Goal: Transaction & Acquisition: Book appointment/travel/reservation

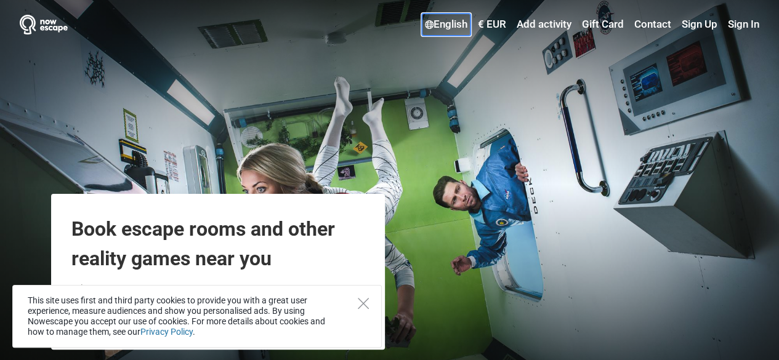
click at [441, 21] on link "English" at bounding box center [446, 25] width 49 height 22
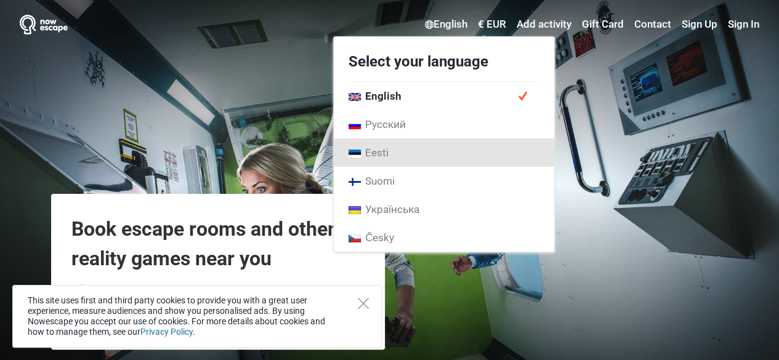
click at [378, 149] on span "Eesti" at bounding box center [368, 153] width 40 height 14
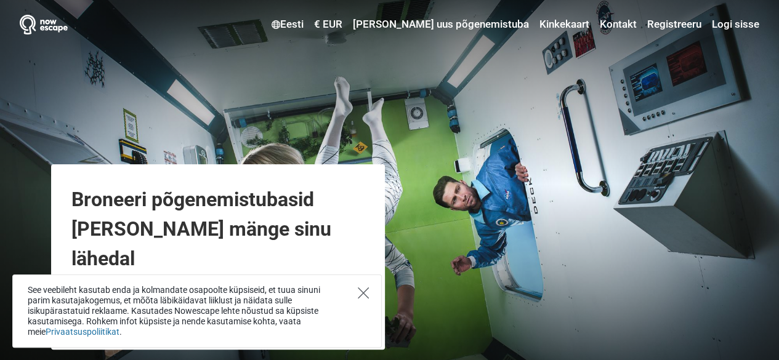
click at [363, 292] on icon "Close" at bounding box center [363, 292] width 11 height 11
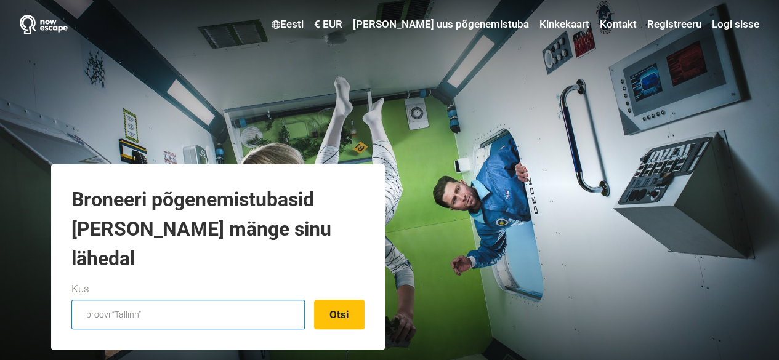
click at [260, 318] on input "text" at bounding box center [187, 315] width 233 height 30
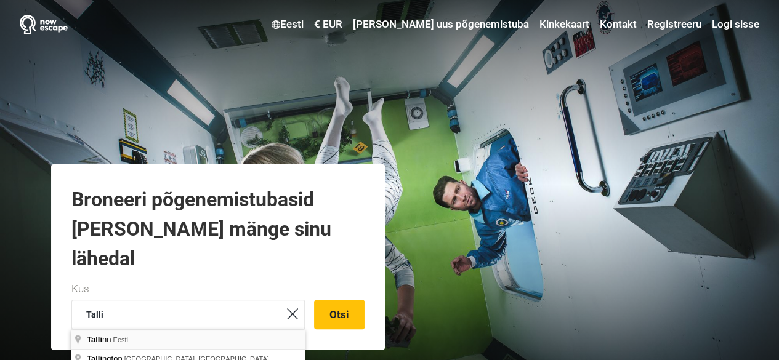
type input "Tallinn, Eesti"
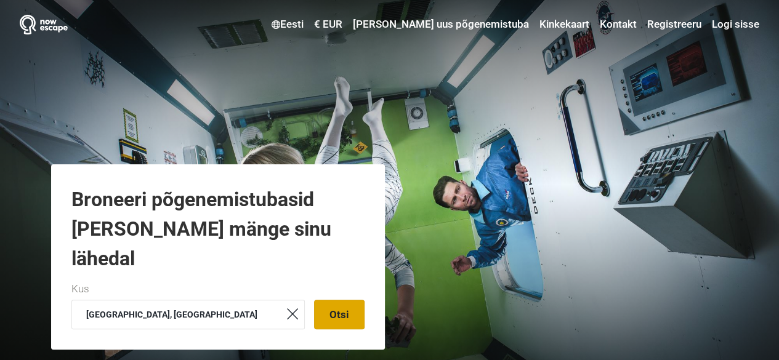
click at [340, 319] on button "Otsi" at bounding box center [339, 315] width 50 height 30
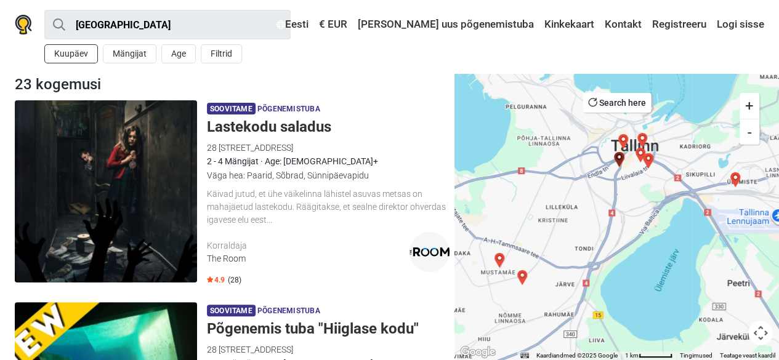
click at [77, 60] on button "Kuupäev" at bounding box center [71, 53] width 54 height 19
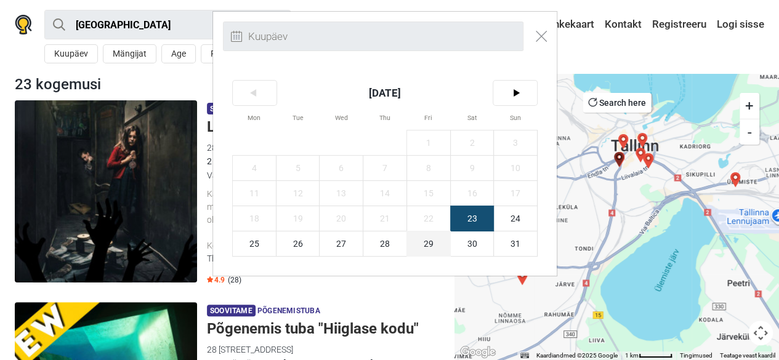
click at [435, 247] on span "29" at bounding box center [428, 243] width 43 height 25
type input "[DATE] (R)"
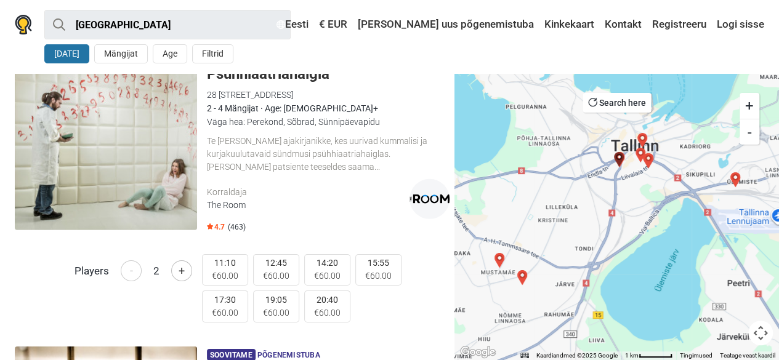
scroll to position [1827, 0]
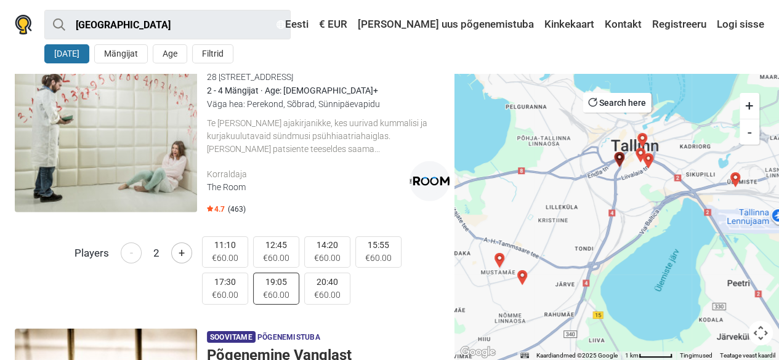
click at [270, 292] on span "€60.00" at bounding box center [276, 295] width 26 height 13
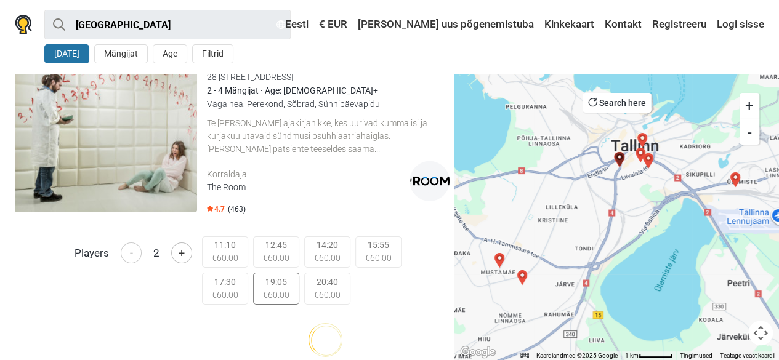
scroll to position [1832, 0]
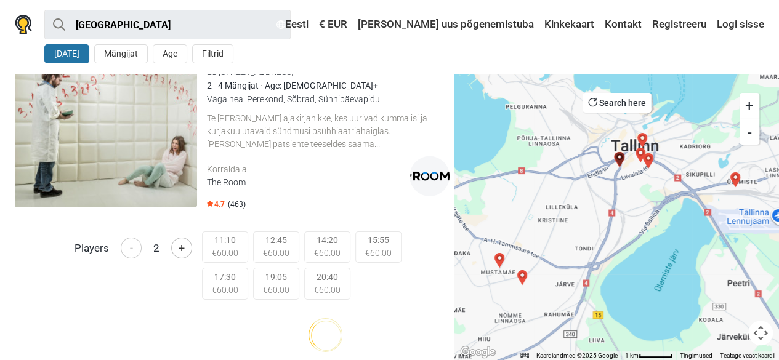
click at [138, 142] on img at bounding box center [106, 116] width 182 height 182
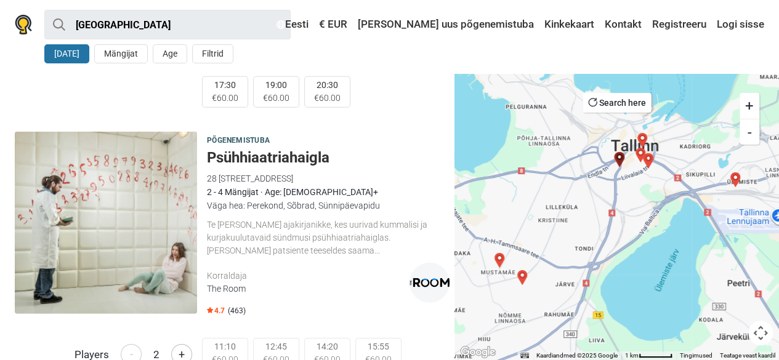
scroll to position [1793, 0]
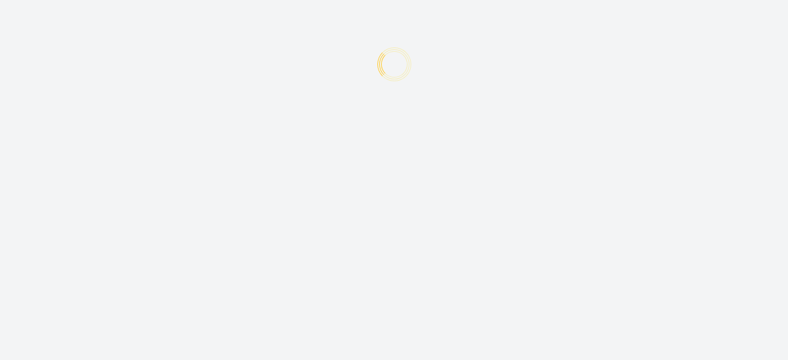
type input "+372"
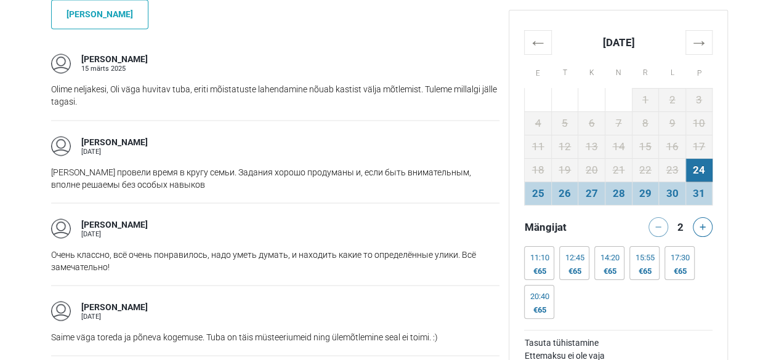
scroll to position [1345, 0]
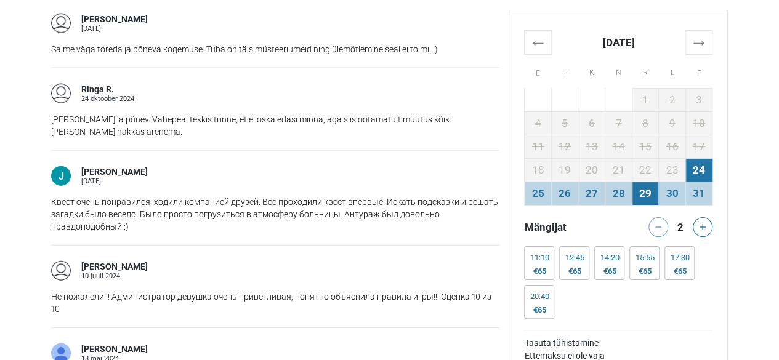
click at [648, 193] on td "29" at bounding box center [645, 193] width 27 height 23
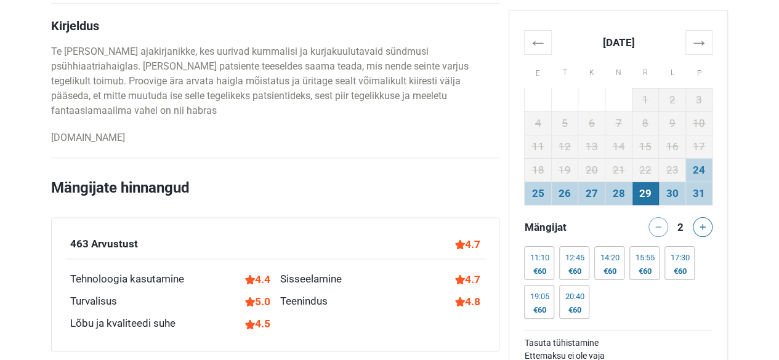
scroll to position [711, 0]
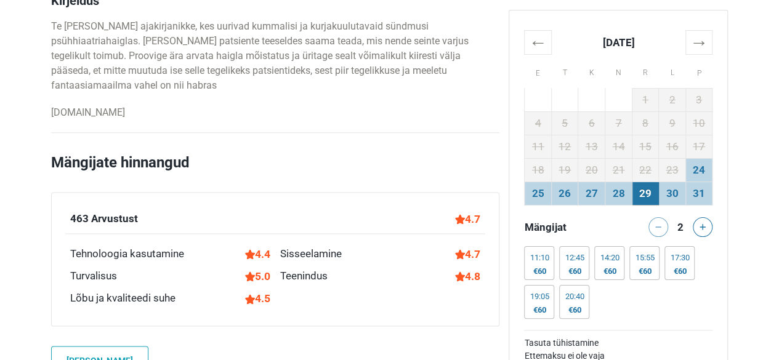
click at [640, 194] on td "29" at bounding box center [645, 193] width 27 height 23
click at [538, 305] on div "€60" at bounding box center [538, 310] width 19 height 10
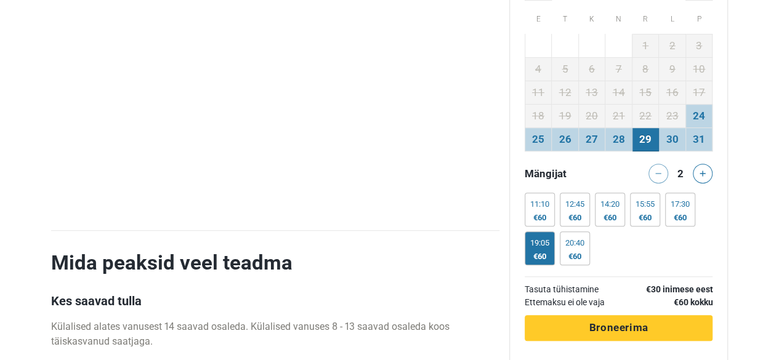
scroll to position [2470, 0]
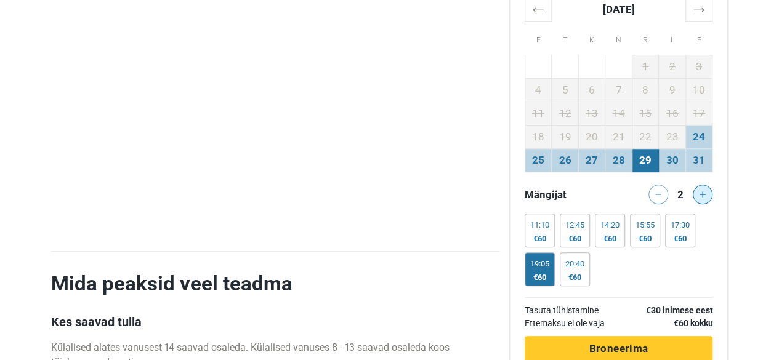
click at [704, 185] on button at bounding box center [703, 195] width 20 height 20
click at [643, 149] on td "29" at bounding box center [645, 160] width 27 height 23
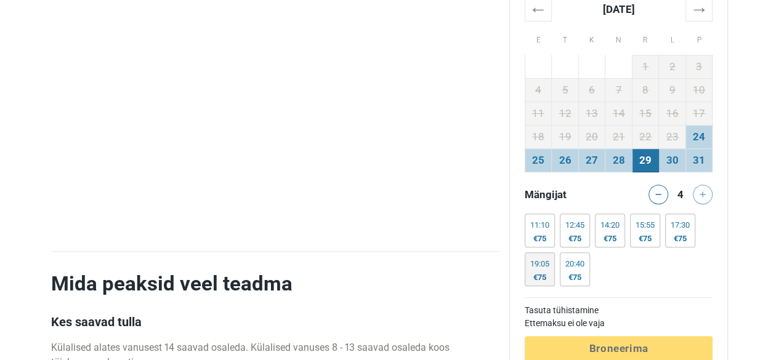
click at [542, 252] on div "19:05 €75" at bounding box center [539, 269] width 30 height 34
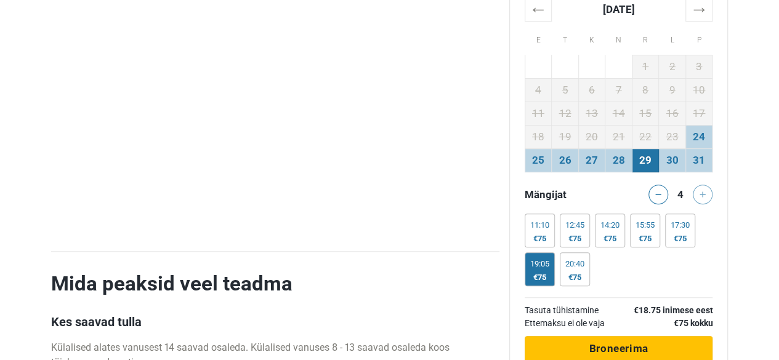
click at [666, 336] on button "Töötlemine Broneerima" at bounding box center [618, 349] width 188 height 26
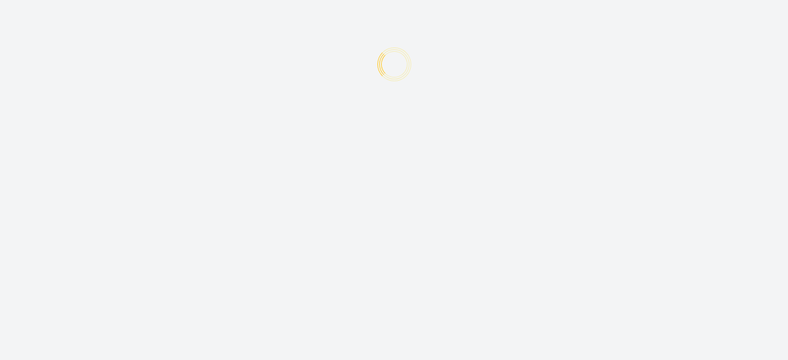
type input "+372"
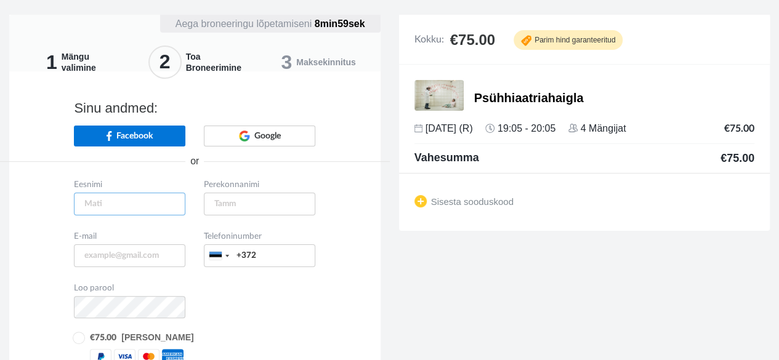
click at [159, 199] on input "text" at bounding box center [129, 204] width 111 height 23
type input "Aili"
click at [254, 202] on input "text" at bounding box center [259, 204] width 111 height 23
type input "Pent"
click at [148, 258] on input "email" at bounding box center [129, 255] width 111 height 23
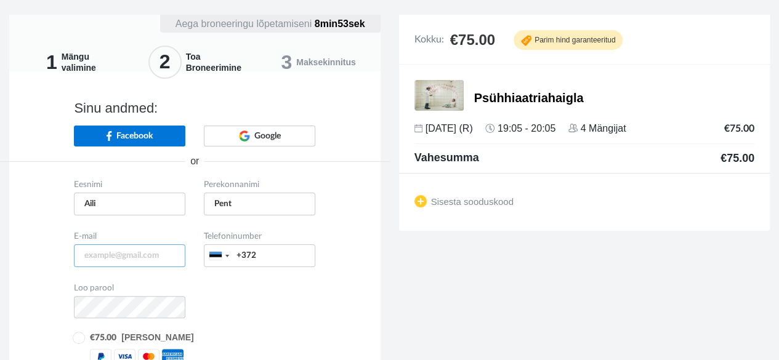
type input "[EMAIL_ADDRESS][DOMAIN_NAME]"
click at [266, 258] on input "+372" at bounding box center [259, 255] width 111 height 23
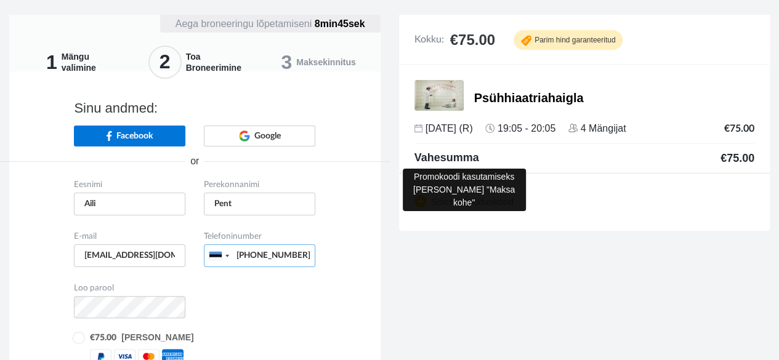
type input "[PHONE_NUMBER]"
click at [441, 207] on span "Sisesta sooduskood" at bounding box center [463, 204] width 99 height 10
click at [422, 200] on span "Sisesta sooduskood" at bounding box center [463, 204] width 99 height 10
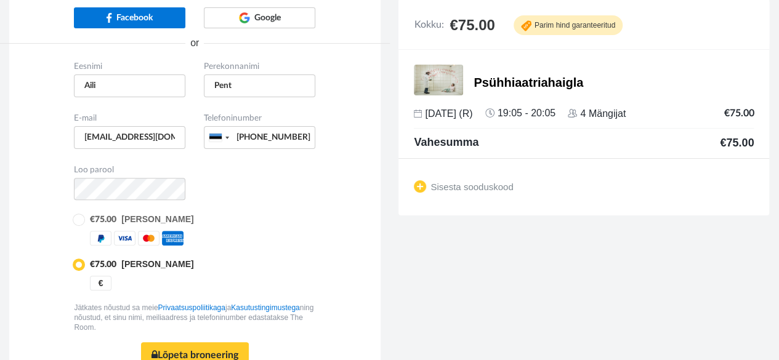
scroll to position [137, 0]
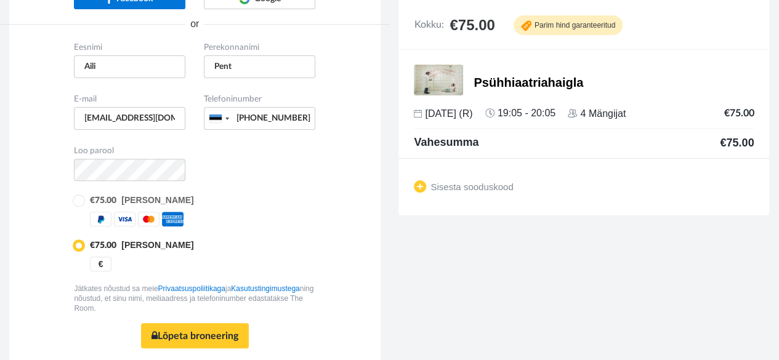
click at [80, 191] on div "Loo parool" at bounding box center [195, 169] width 260 height 52
click at [80, 196] on input "radio" at bounding box center [78, 200] width 8 height 8
radio input "true"
radio input "false"
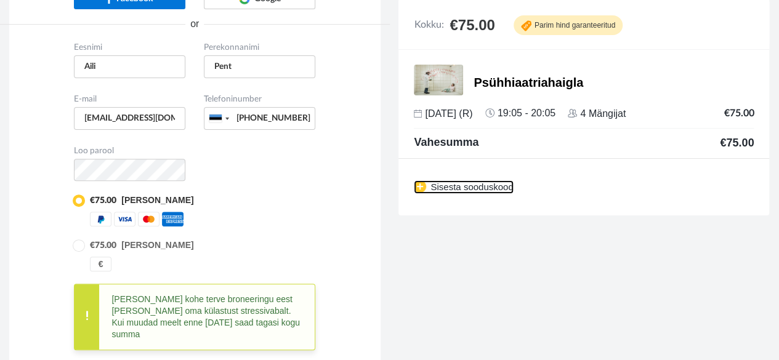
click at [427, 182] on link "Sisesta sooduskood" at bounding box center [463, 187] width 99 height 14
click at [449, 182] on input "text" at bounding box center [479, 185] width 130 height 23
type input "XYP4YZAA"
click at [577, 183] on link "Sisesta" at bounding box center [572, 185] width 51 height 22
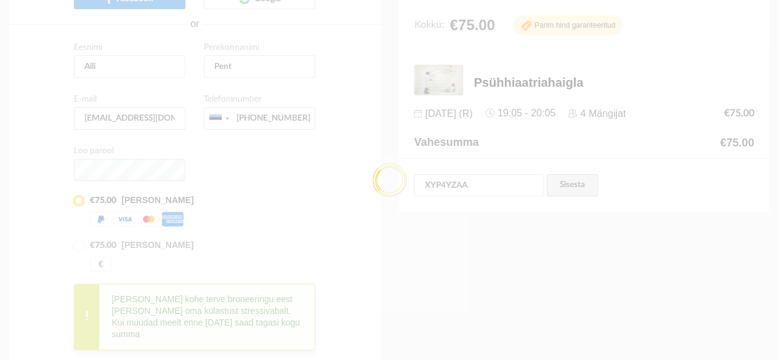
type input "+372 5646 8777"
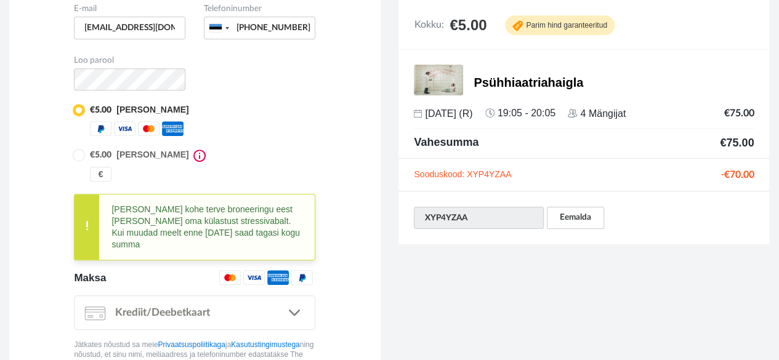
scroll to position [226, 0]
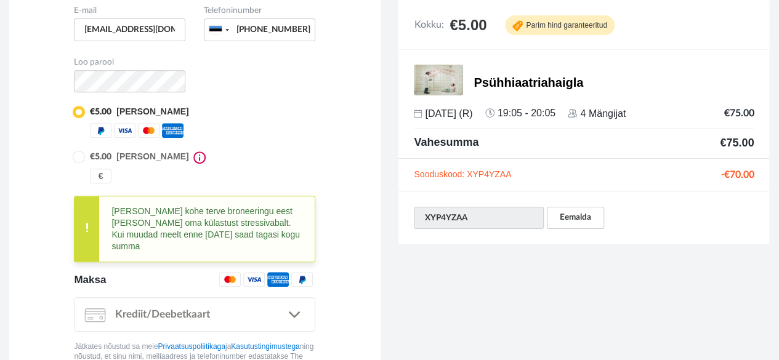
click at [96, 123] on div at bounding box center [151, 123] width 123 height 0
click at [101, 123] on div at bounding box center [151, 123] width 123 height 0
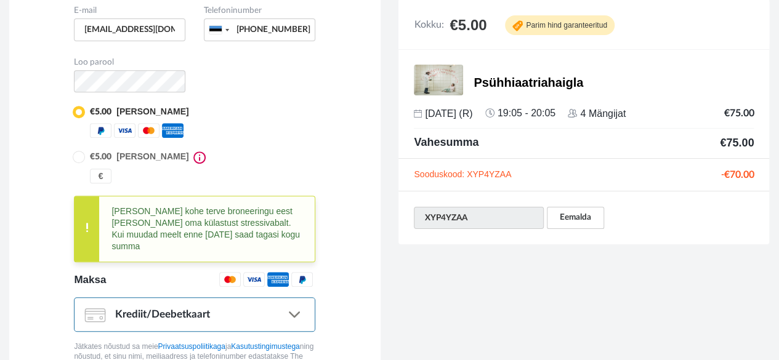
click at [294, 297] on link ".... Krediit/Deebetkaart" at bounding box center [194, 314] width 241 height 34
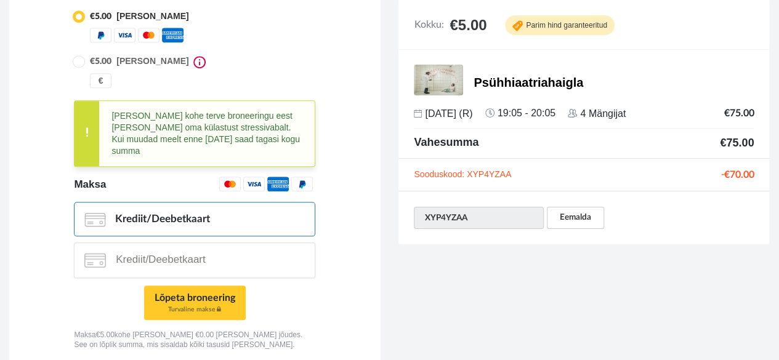
scroll to position [361, 0]
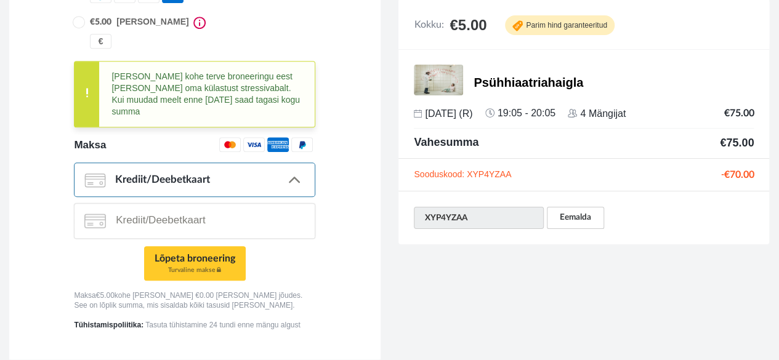
click at [166, 185] on form "Eesnimi Aili Perekonnanimi Pent E-mail Loo parool +1 +1" at bounding box center [194, 73] width 241 height 515
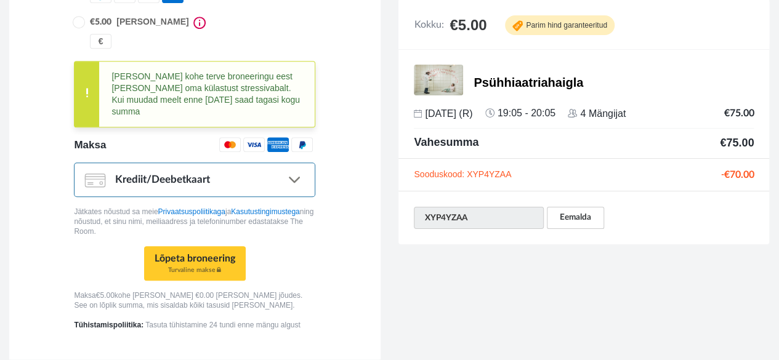
click at [161, 179] on link ".... Krediit/Deebetkaart" at bounding box center [194, 180] width 241 height 34
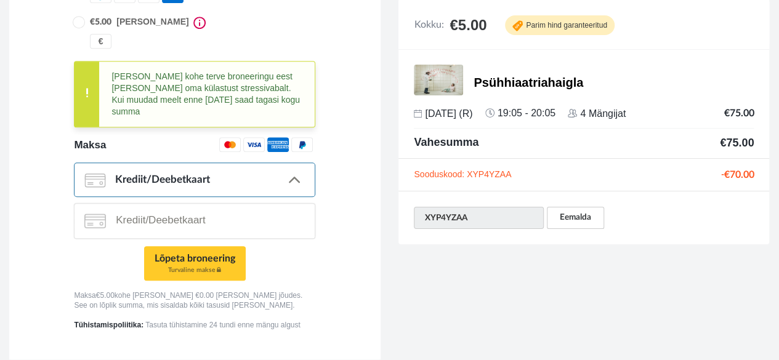
click at [161, 179] on link ".... Krediit/Deebetkaart" at bounding box center [194, 180] width 241 height 34
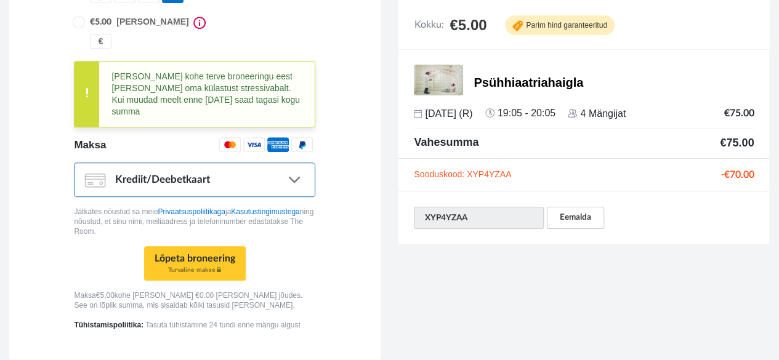
click at [145, 171] on link ".... Krediit/Deebetkaart" at bounding box center [194, 180] width 241 height 34
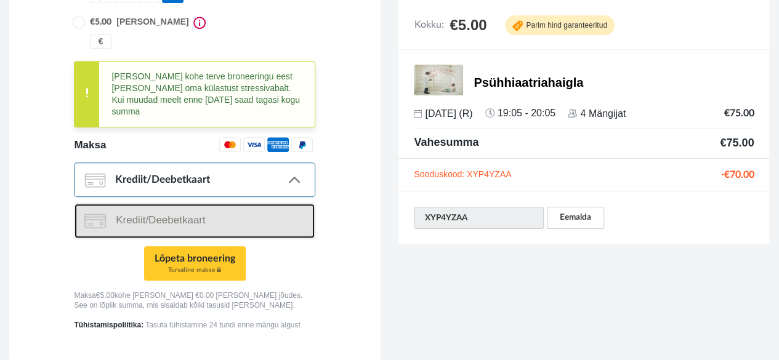
click at [123, 219] on link "Krediit/Deebetkaart" at bounding box center [194, 221] width 240 height 34
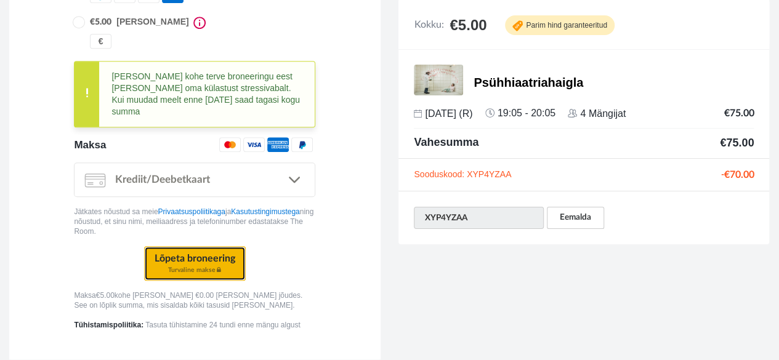
click at [185, 257] on button "Lõpeta broneering Turvaline makse" at bounding box center [195, 263] width 102 height 34
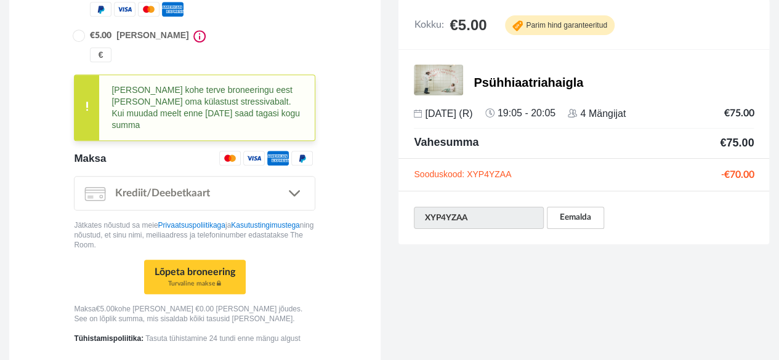
scroll to position [348, 0]
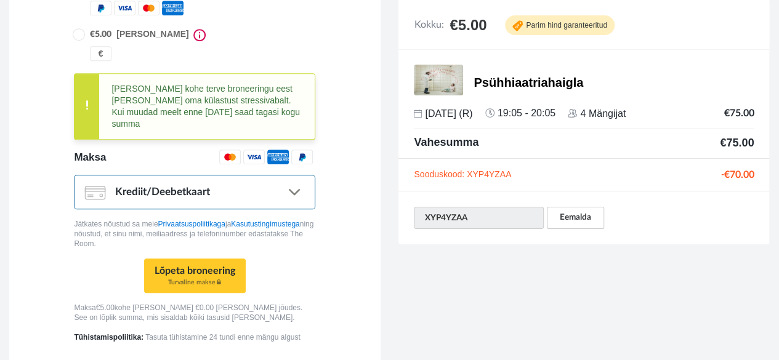
click at [215, 182] on link ".... Krediit/Deebetkaart" at bounding box center [194, 192] width 241 height 34
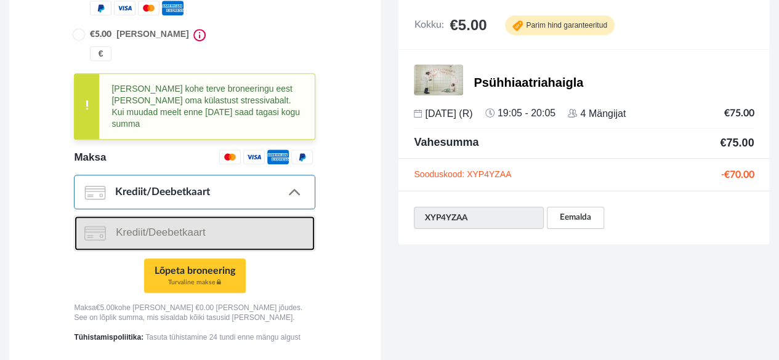
click at [193, 216] on link "Krediit/Deebetkaart" at bounding box center [194, 233] width 240 height 34
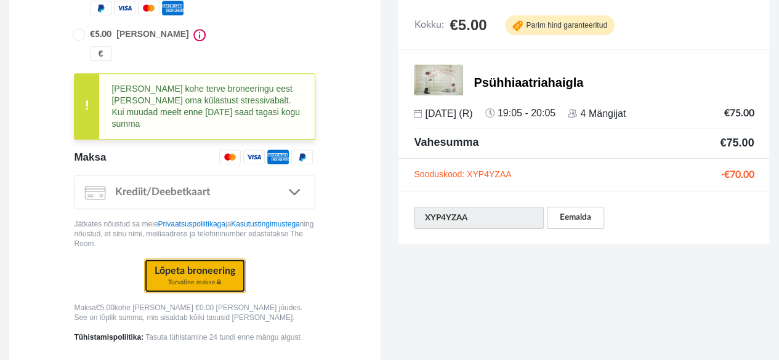
click at [190, 259] on button "Lõpeta broneering Turvaline makse" at bounding box center [195, 276] width 102 height 34
